Goal: Task Accomplishment & Management: Complete application form

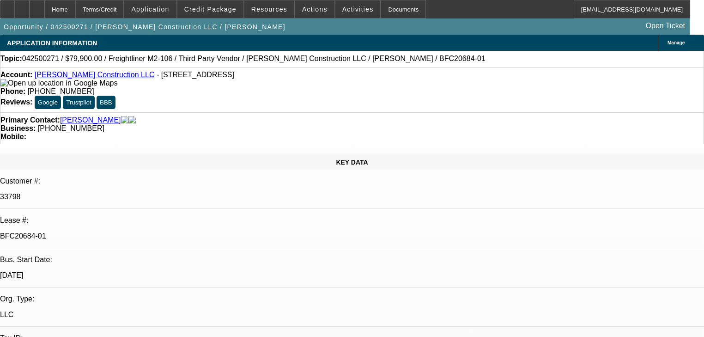
select select "0"
select select "6"
select select "0"
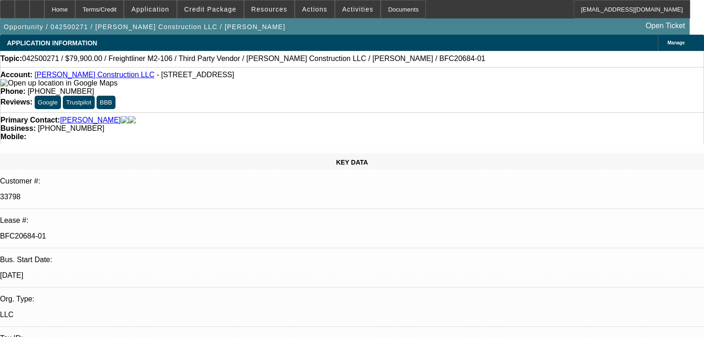
select select "0"
select select "6"
select select "0"
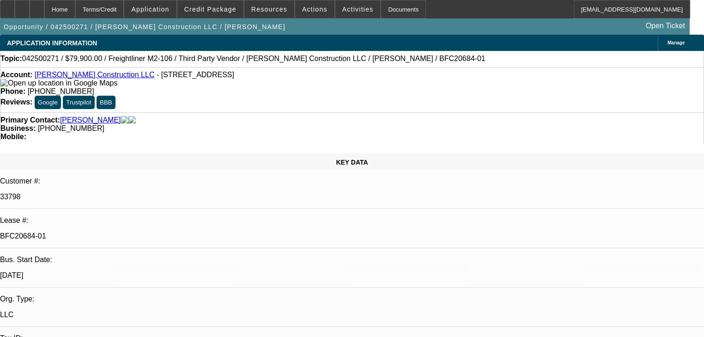
select select "0"
select select "6"
select select "0"
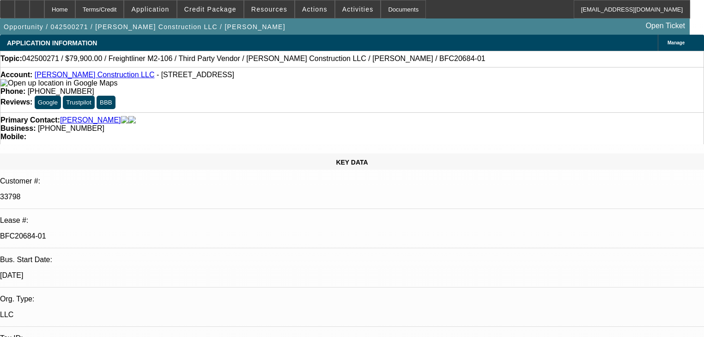
select select "6"
select select "0"
select select "2"
select select "0"
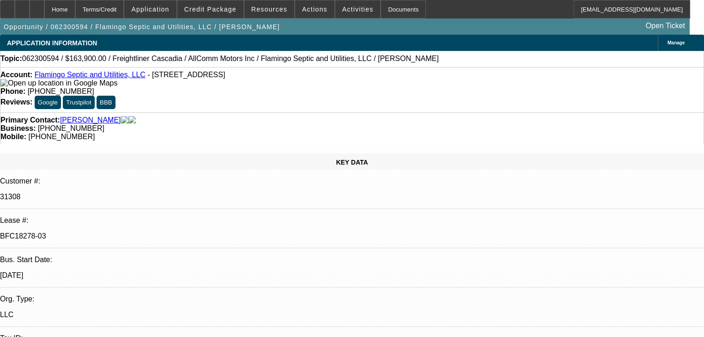
select select "6"
select select "0"
select select "2"
select select "0"
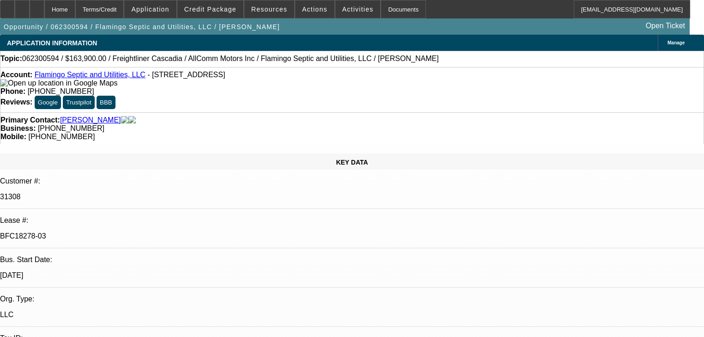
select select "6"
select select "0"
select select "2"
select select "0"
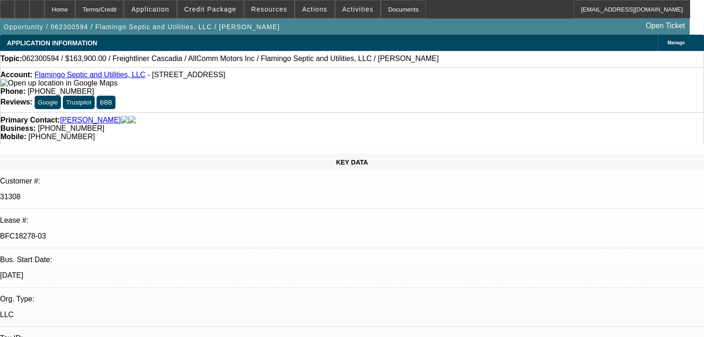
select select "6"
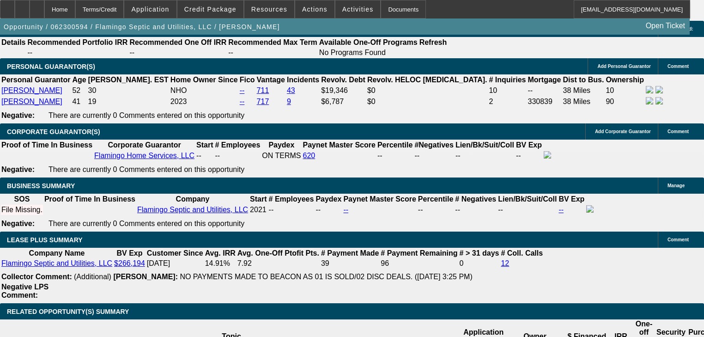
scroll to position [1479, 0]
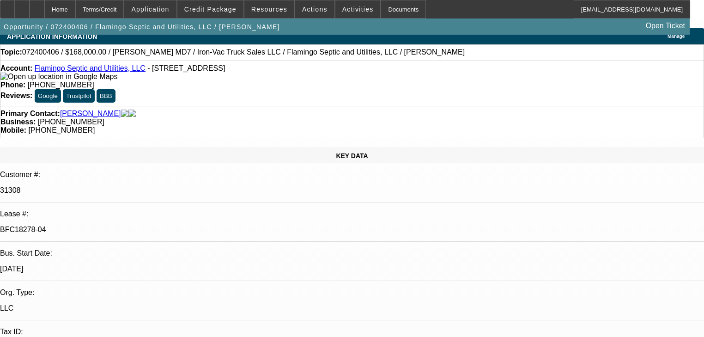
select select "0"
select select "2"
select select "0"
select select "6"
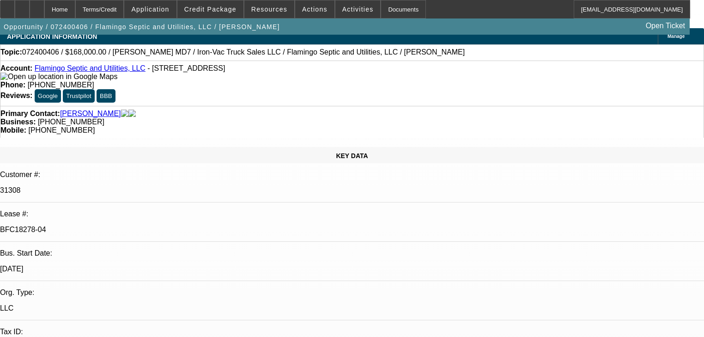
select select "0"
select select "2"
select select "0"
select select "6"
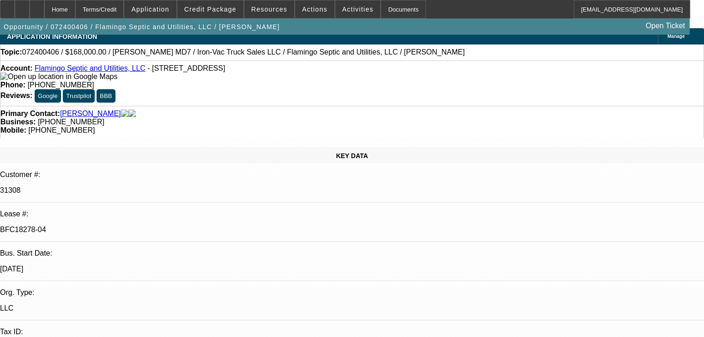
select select "0"
select select "2"
select select "0"
select select "6"
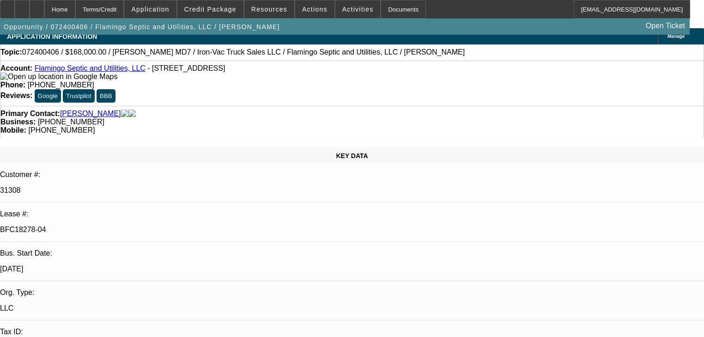
select select "0"
select select "2"
select select "0"
select select "6"
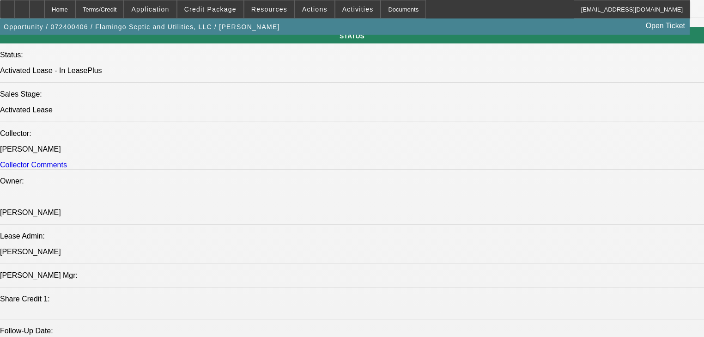
scroll to position [961, 0]
